Goal: Task Accomplishment & Management: Manage account settings

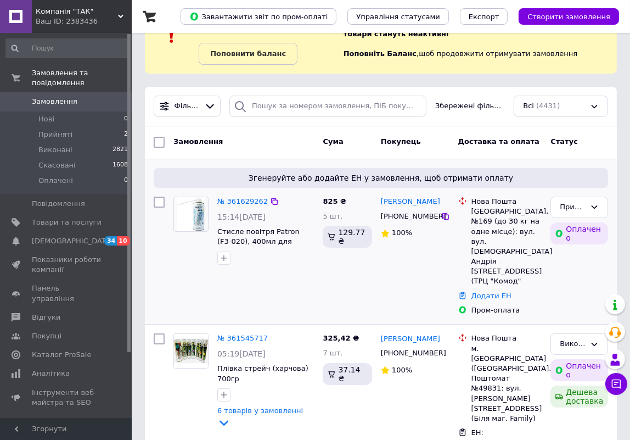
scroll to position [99, 0]
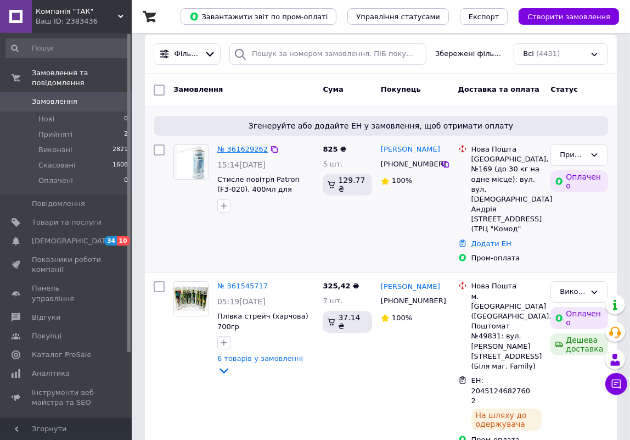
click at [244, 146] on link "№ 361629262" at bounding box center [242, 149] width 50 height 8
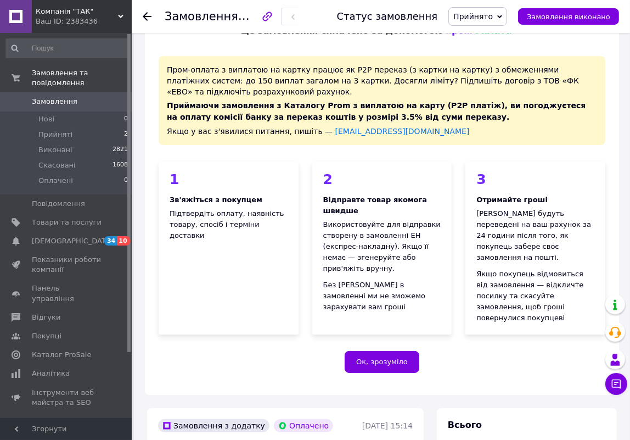
scroll to position [49, 0]
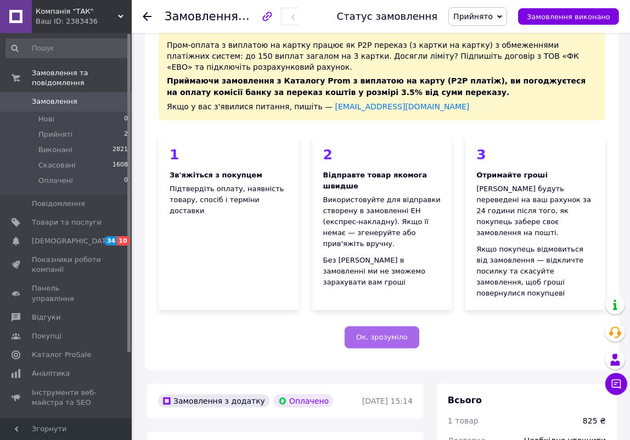
click at [385, 326] on button "Ок, зрозуміло" at bounding box center [382, 337] width 75 height 22
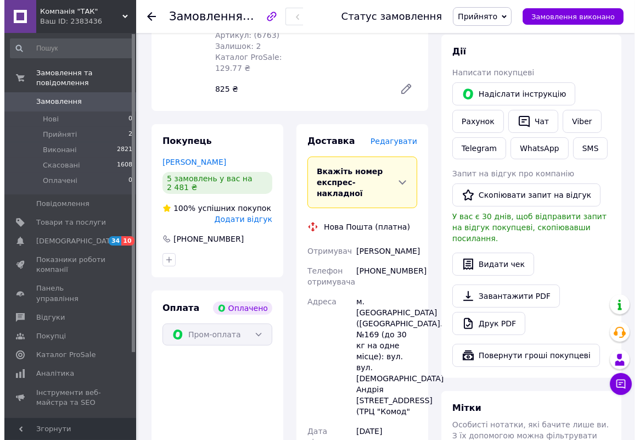
scroll to position [249, 0]
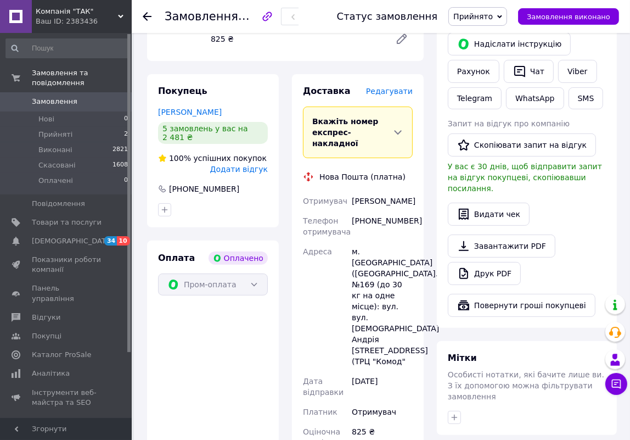
click at [391, 87] on span "Редагувати" at bounding box center [389, 91] width 47 height 9
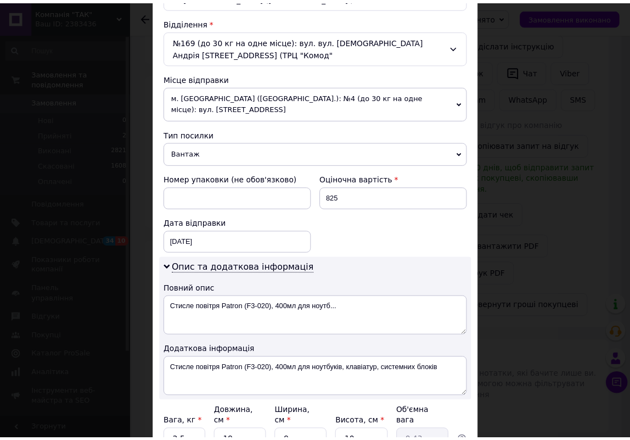
scroll to position [433, 0]
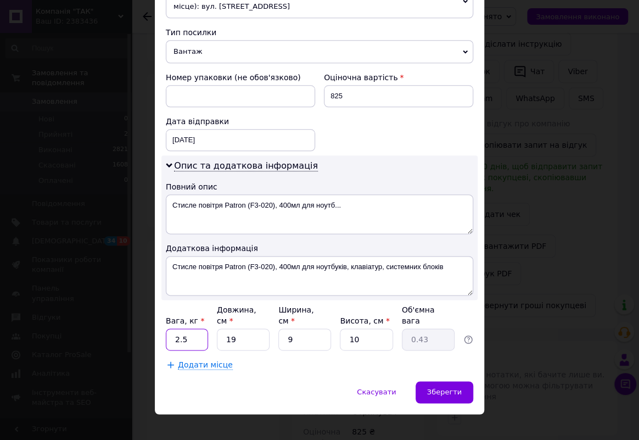
click at [190, 328] on input "2.5" at bounding box center [187, 339] width 42 height 22
click at [254, 328] on input "19" at bounding box center [243, 339] width 53 height 22
type input "3"
type input "0.1"
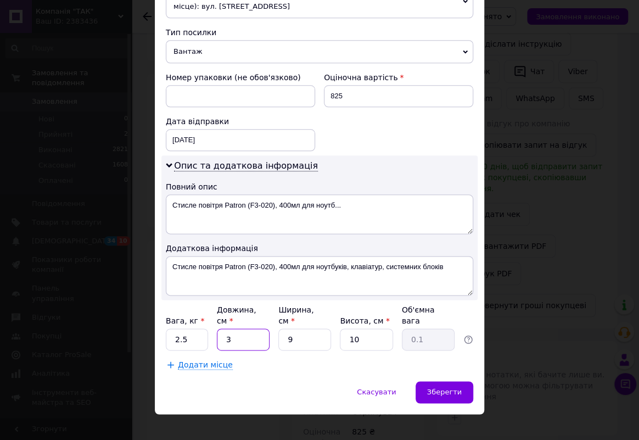
type input "31"
type input "0.7"
type input "31"
click at [308, 331] on input "9" at bounding box center [304, 339] width 53 height 22
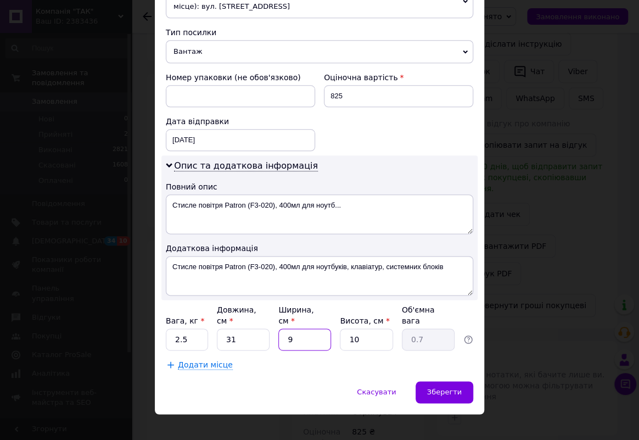
type input "1"
type input "0.1"
type input "16"
type input "1.24"
type input "16"
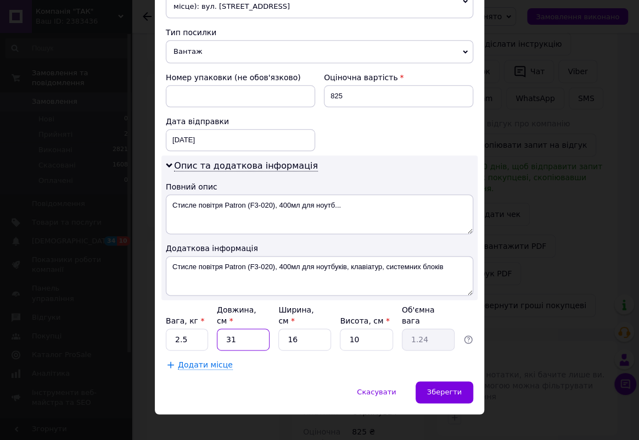
click at [238, 328] on input "31" at bounding box center [243, 339] width 53 height 22
type input "1"
type input "0.1"
type input "16"
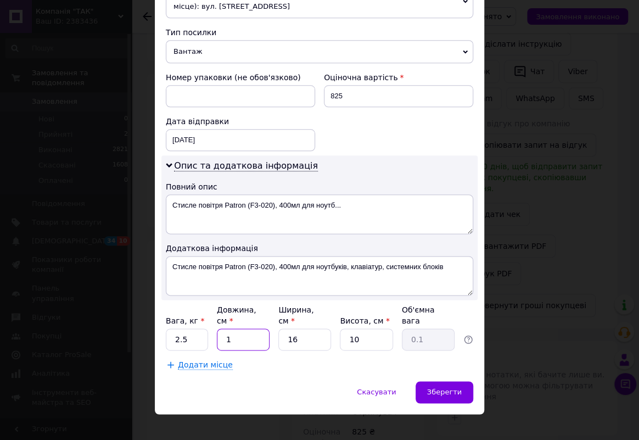
type input "0.64"
type input "16"
click at [366, 330] on input "10" at bounding box center [366, 339] width 53 height 22
type input "3"
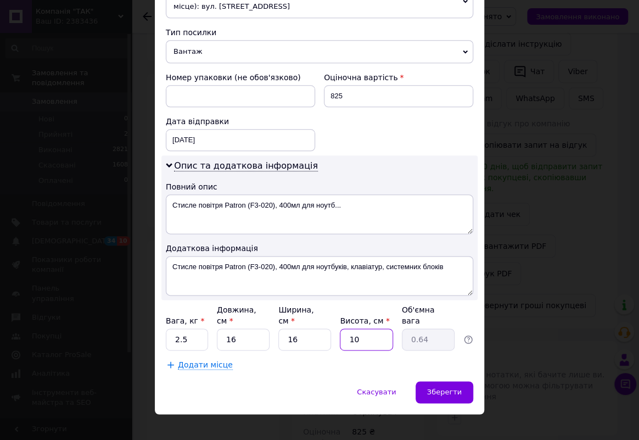
type input "0.19"
type input "31"
type input "1.98"
type input "31"
click at [184, 328] on input "2.5" at bounding box center [187, 339] width 42 height 22
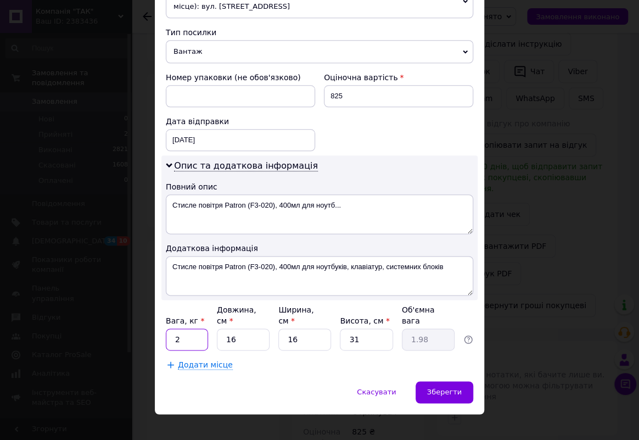
type input "2"
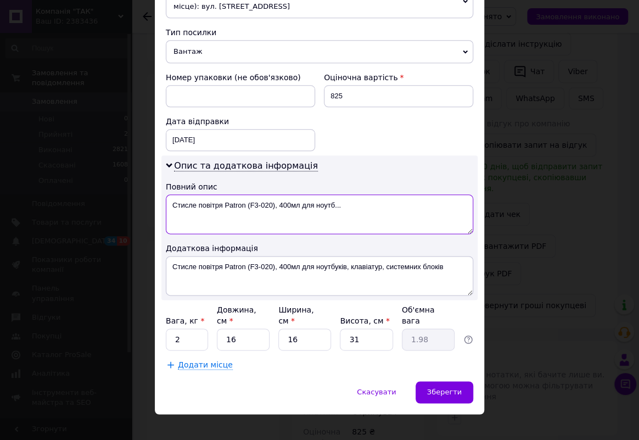
click at [341, 201] on textarea "Стисле повітря Patron (F3-020), 400мл для ноутб..." at bounding box center [319, 214] width 307 height 40
click at [356, 205] on textarea "Стисле повітря Patron (F3-020), 400мл для ноутбука" at bounding box center [319, 214] width 307 height 40
type textarea "Стисле повітря Patron (F3-020), 400мл для ноутбука"
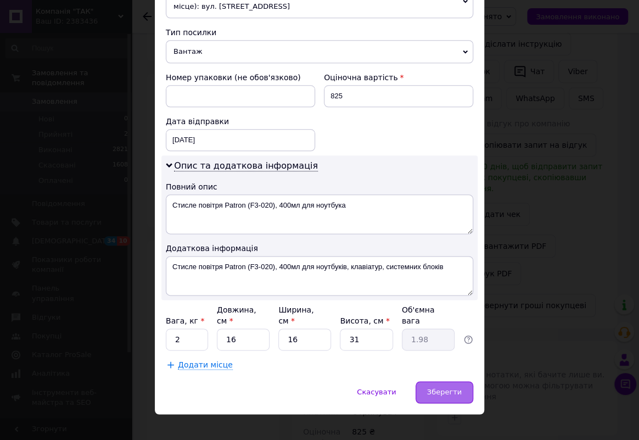
click at [455, 387] on span "Зберегти" at bounding box center [444, 391] width 35 height 8
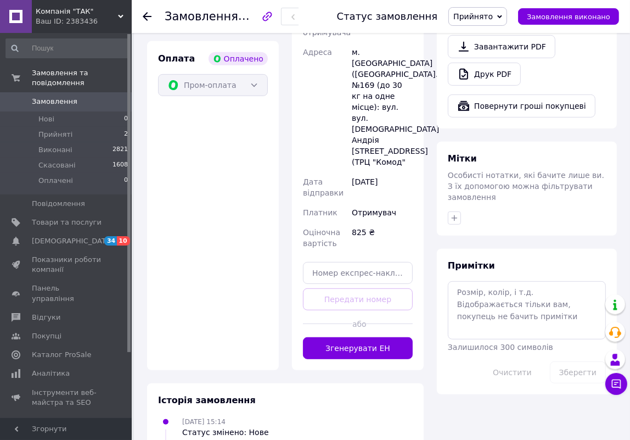
scroll to position [449, 0]
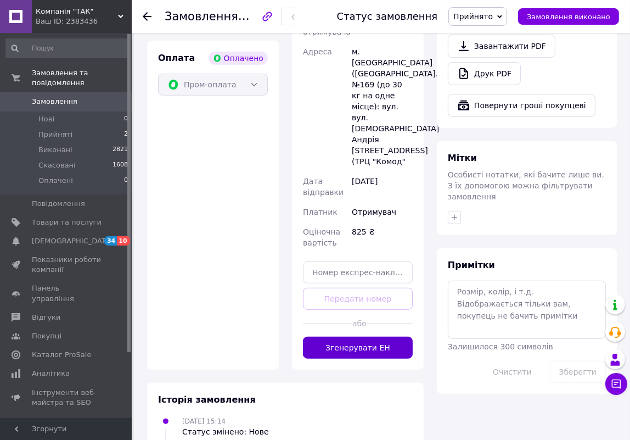
click at [364, 336] on button "Згенерувати ЕН" at bounding box center [358, 347] width 110 height 22
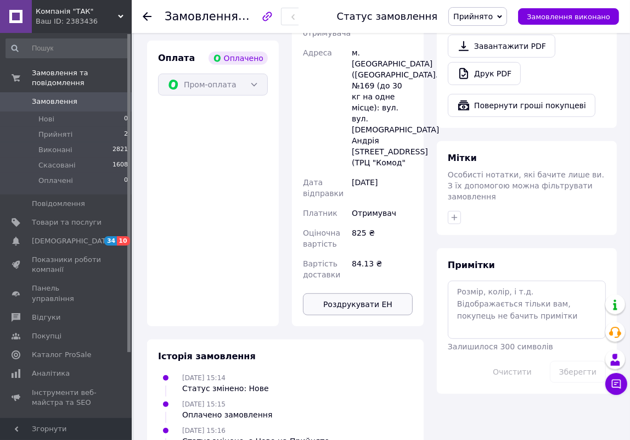
click at [366, 293] on button "Роздрукувати ЕН" at bounding box center [358, 304] width 110 height 22
click at [498, 10] on span "Прийнято" at bounding box center [477, 16] width 59 height 19
click at [493, 38] on li "Виконано" at bounding box center [478, 38] width 58 height 16
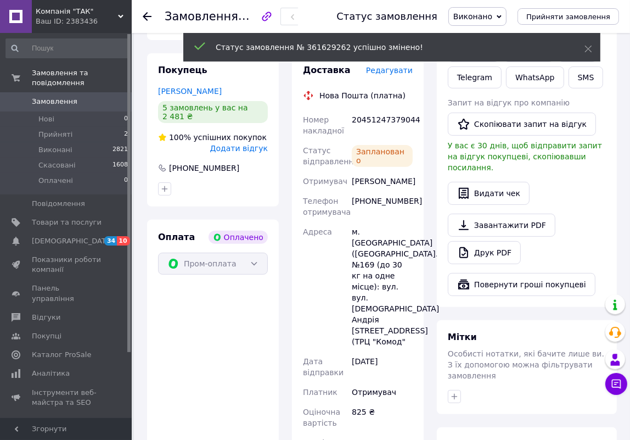
scroll to position [199, 0]
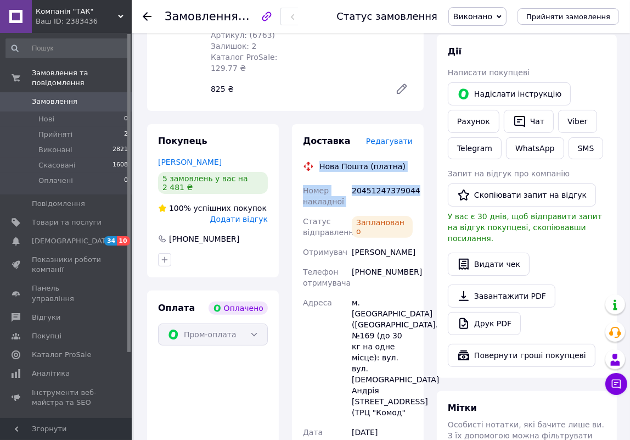
drag, startPoint x: 320, startPoint y: 153, endPoint x: 413, endPoint y: 172, distance: 94.8
click at [413, 172] on div "Доставка Редагувати Нова Пошта (платна) Номер накладної 20451247379044 Статус в…" at bounding box center [358, 350] width 110 height 430
copy div "Нова Пошта (платна) Номер накладної 20451247379044"
click at [576, 125] on link "Viber" at bounding box center [577, 121] width 38 height 23
click at [307, 136] on span "Доставка" at bounding box center [327, 141] width 48 height 10
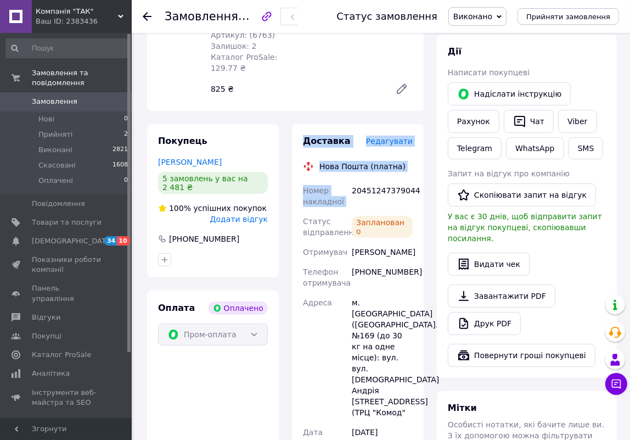
drag, startPoint x: 305, startPoint y: 130, endPoint x: 353, endPoint y: 193, distance: 79.4
click at [351, 191] on div "Доставка Редагувати Нова Пошта (платна) Номер накладної 20451247379044 Статус в…" at bounding box center [358, 350] width 110 height 430
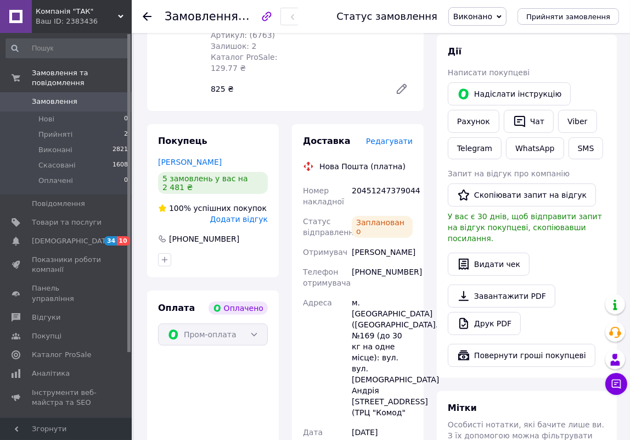
click at [354, 193] on div "20451247379044" at bounding box center [382, 196] width 65 height 31
click at [61, 97] on span "Замовлення" at bounding box center [55, 102] width 46 height 10
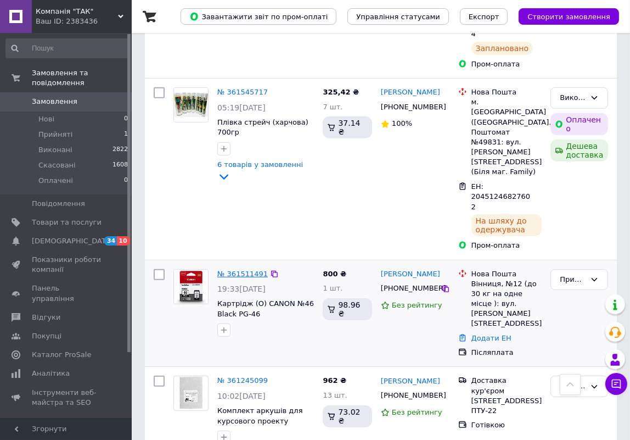
click at [235, 269] on link "№ 361511491" at bounding box center [242, 273] width 50 height 8
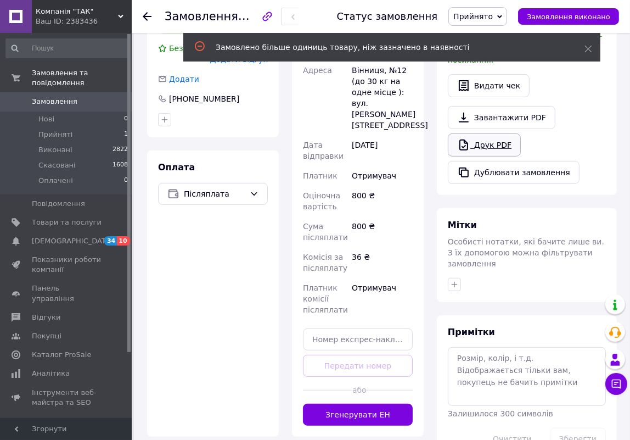
scroll to position [349, 0]
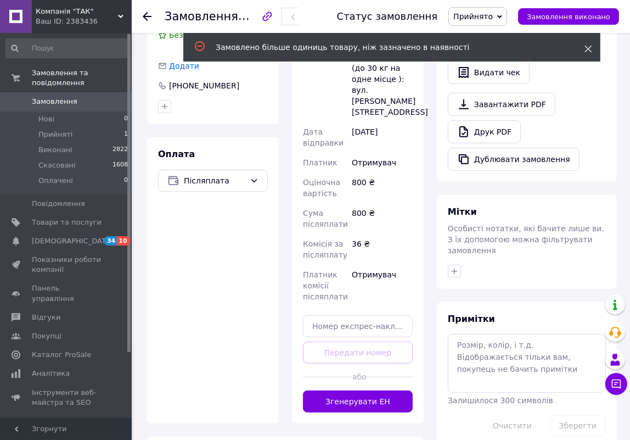
click at [586, 49] on icon at bounding box center [588, 49] width 8 height 8
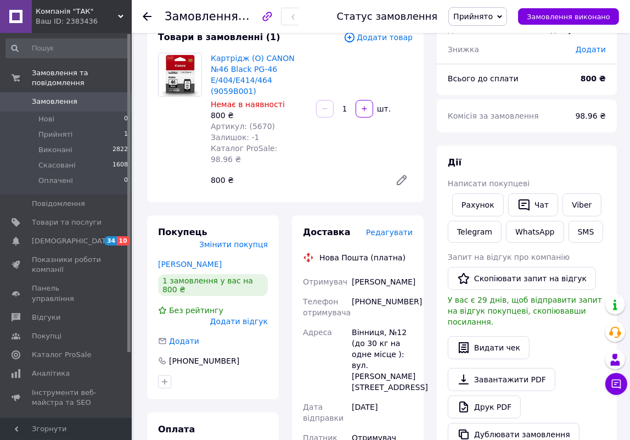
scroll to position [99, 0]
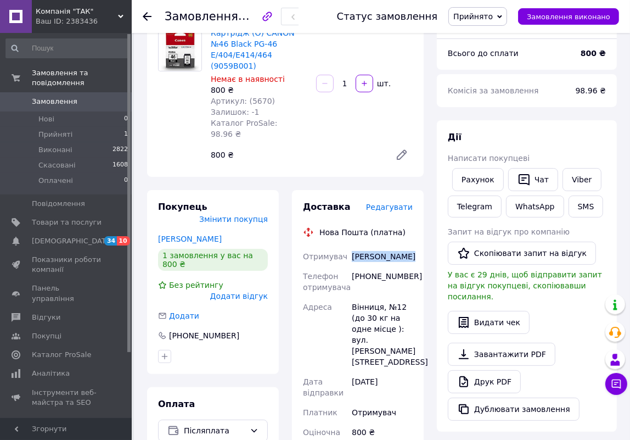
drag, startPoint x: 352, startPoint y: 230, endPoint x: 407, endPoint y: 235, distance: 55.6
click at [407, 246] on div "[PERSON_NAME]" at bounding box center [382, 256] width 65 height 20
copy div "[PERSON_NAME]"
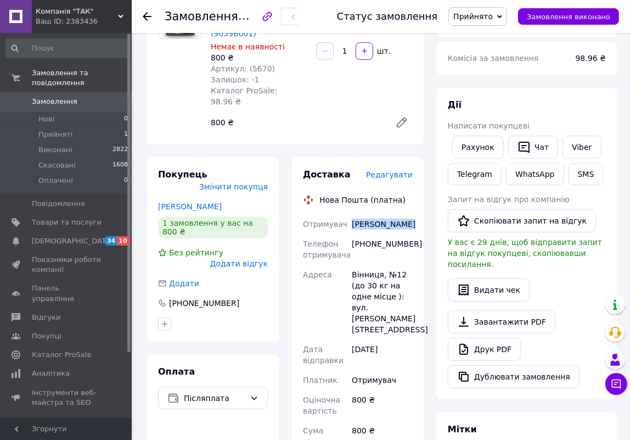
scroll to position [149, 0]
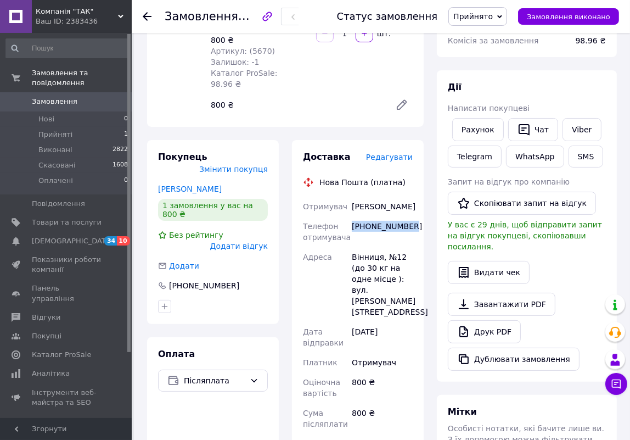
drag, startPoint x: 406, startPoint y: 207, endPoint x: 353, endPoint y: 205, distance: 53.3
click at [353, 216] on div "[PHONE_NUMBER]" at bounding box center [382, 231] width 65 height 31
copy div "[PHONE_NUMBER]"
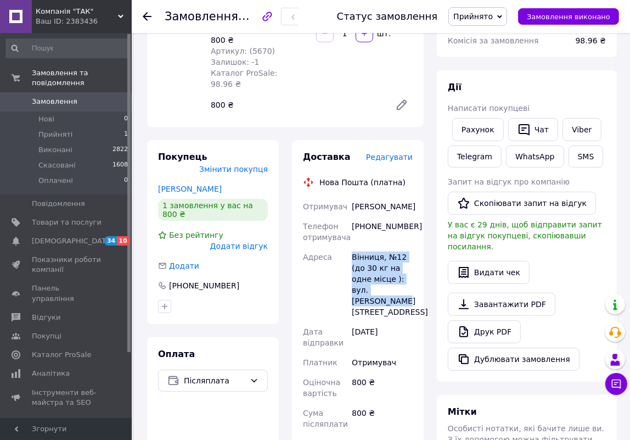
drag, startPoint x: 351, startPoint y: 232, endPoint x: 407, endPoint y: 264, distance: 64.9
click at [407, 264] on div "Вінниця, №12 (до 30 кг на одне місце ): вул. [PERSON_NAME][STREET_ADDRESS]" at bounding box center [382, 284] width 65 height 75
copy div "Вінниця, №12 (до 30 кг на одне місце ): вул. [PERSON_NAME][STREET_ADDRESS]"
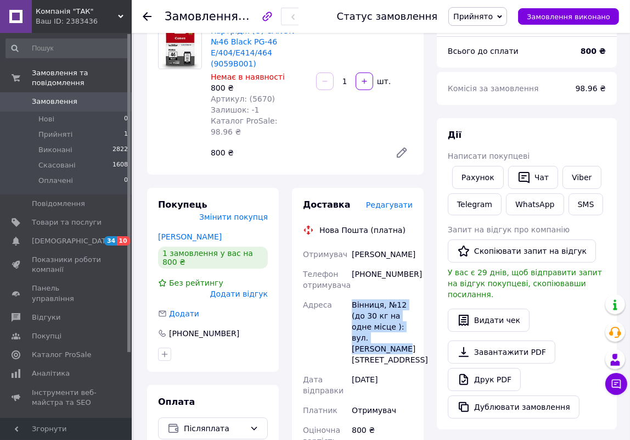
scroll to position [0, 0]
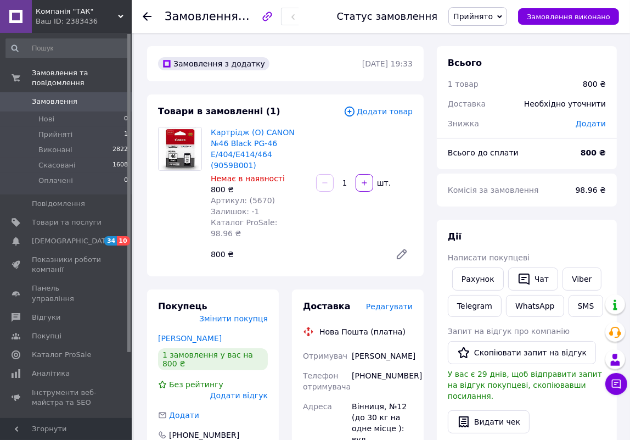
click at [252, 196] on span "Артикул: (5670)" at bounding box center [243, 200] width 64 height 9
copy span "5670"
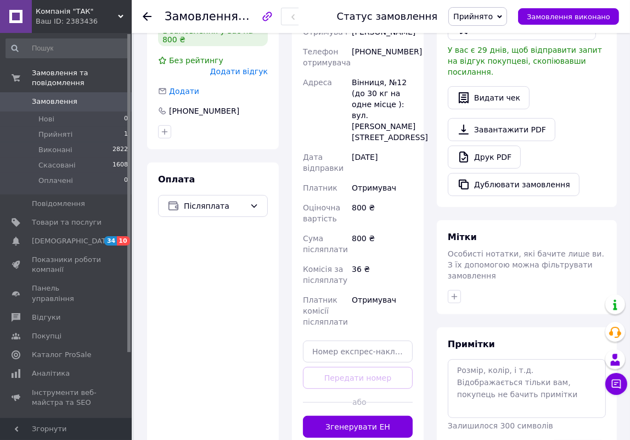
scroll to position [349, 0]
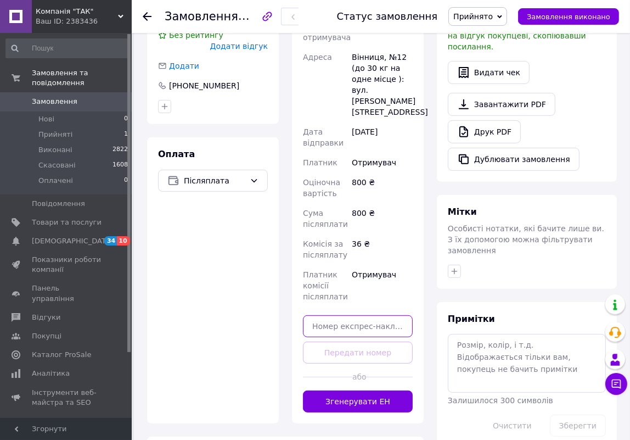
click at [356, 315] on input "text" at bounding box center [358, 326] width 110 height 22
paste input "20451247408396"
type input "20451247408396"
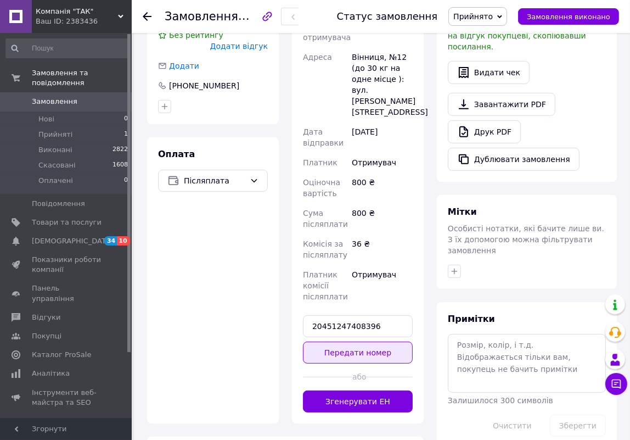
click at [368, 341] on button "Передати номер" at bounding box center [358, 352] width 110 height 22
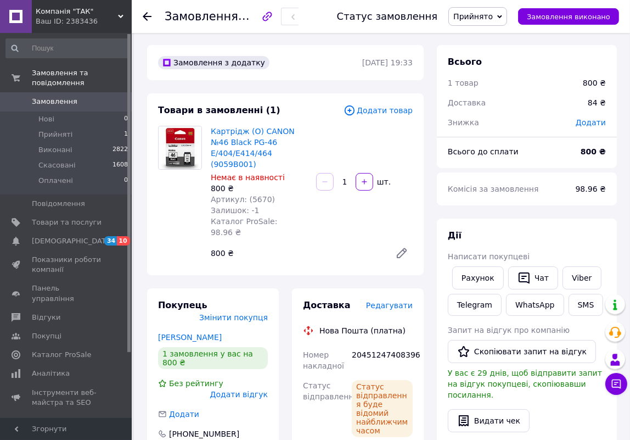
scroll to position [0, 0]
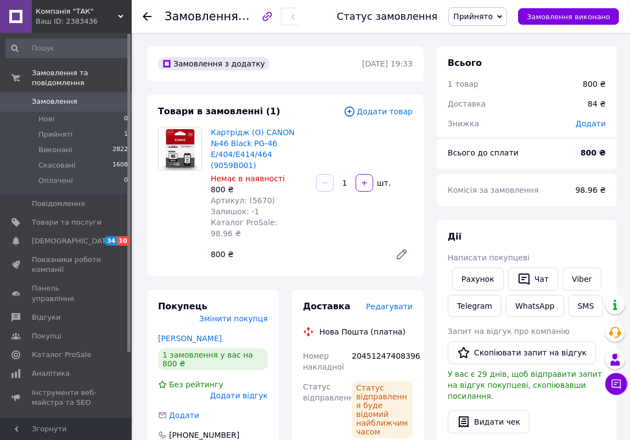
click at [487, 19] on span "Прийнято" at bounding box center [473, 16] width 40 height 9
click at [487, 38] on li "Виконано" at bounding box center [478, 38] width 58 height 16
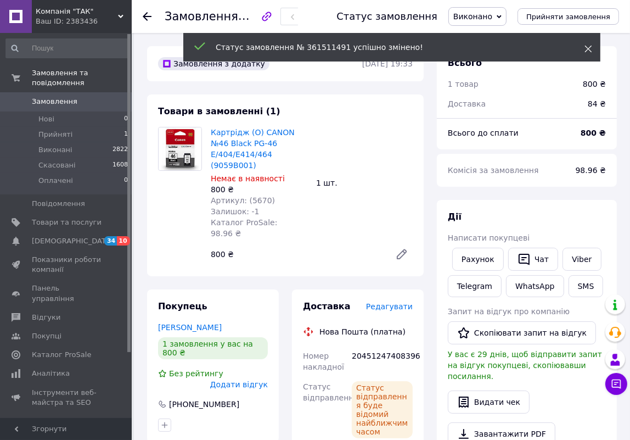
click at [590, 44] on span at bounding box center [588, 48] width 8 height 11
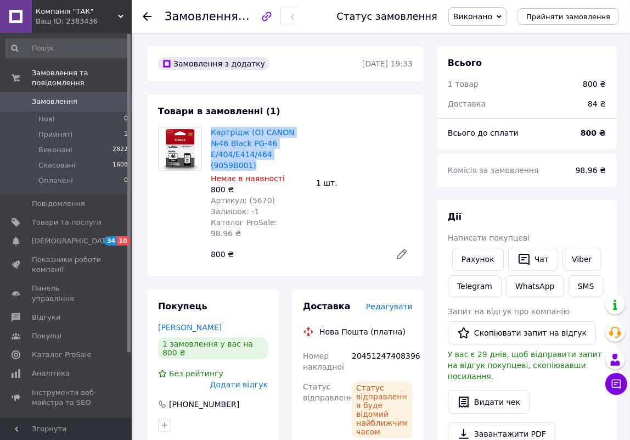
drag, startPoint x: 318, startPoint y: 156, endPoint x: 209, endPoint y: 128, distance: 112.2
click at [209, 128] on div "Картрідж (О) CANON №46 Black PG-46 E/404/E414/464 (9059B001) Немає в наявності …" at bounding box center [311, 196] width 211 height 143
copy link "Картрідж (О) CANON №46 Black PG-46 E/404/E414/464 (9059B001)"
click at [582, 260] on link "Viber" at bounding box center [581, 258] width 38 height 23
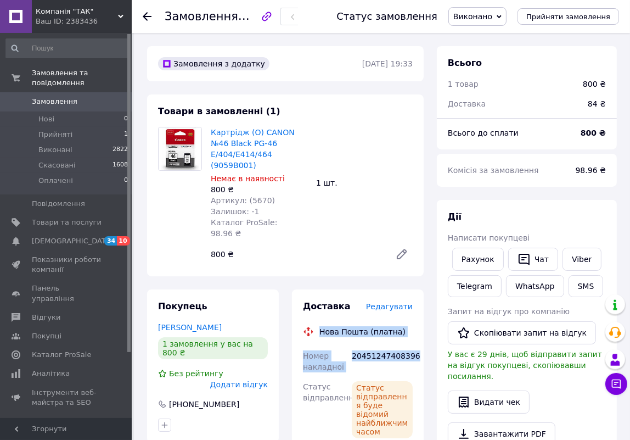
drag, startPoint x: 320, startPoint y: 308, endPoint x: 420, endPoint y: 335, distance: 104.1
copy div "Нова Пошта (платна) Номер накладної 20451247408396"
click at [573, 280] on button "SMS" at bounding box center [585, 286] width 35 height 22
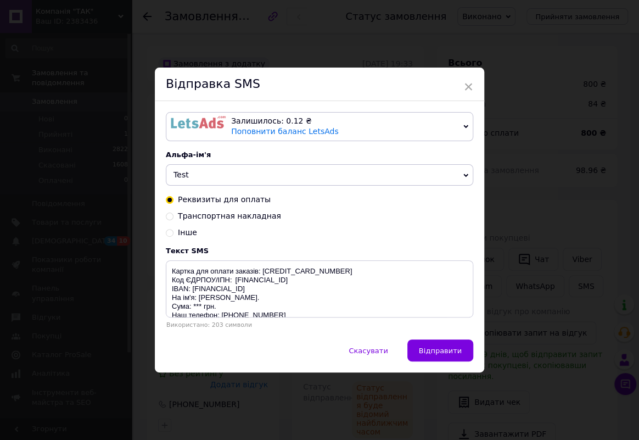
click at [209, 214] on span "Транспортная накладная" at bounding box center [229, 215] width 103 height 9
click at [173, 214] on input "Транспортная накладная" at bounding box center [170, 215] width 8 height 8
radio input "true"
radio input "false"
type textarea "Ваше замовлення буде передане до [GEOGRAPHIC_DATA]. Товаро транспортна накладна…"
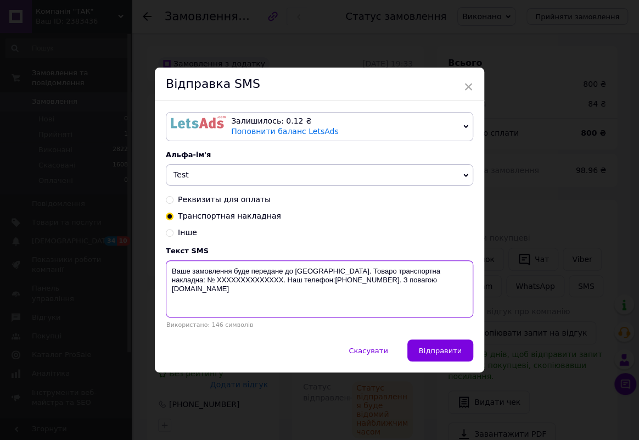
drag, startPoint x: 240, startPoint y: 282, endPoint x: 438, endPoint y: 283, distance: 198.1
click at [438, 283] on textarea "Ваше замовлення буде передане до [GEOGRAPHIC_DATA]. Товаро транспортна накладна…" at bounding box center [319, 288] width 307 height 57
click at [468, 82] on span "×" at bounding box center [468, 86] width 10 height 19
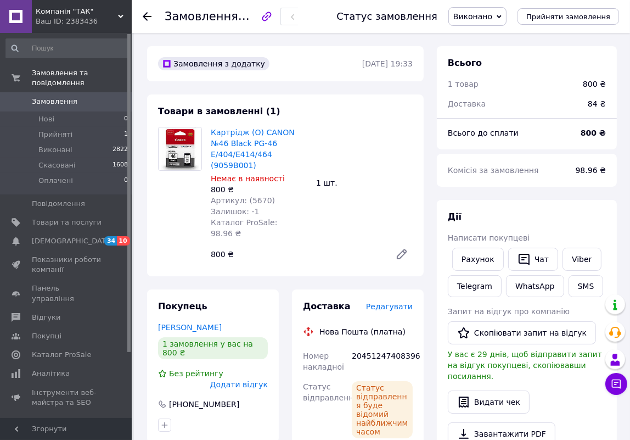
click at [41, 98] on link "Замовлення 0" at bounding box center [67, 101] width 134 height 19
